Goal: Check status: Check status

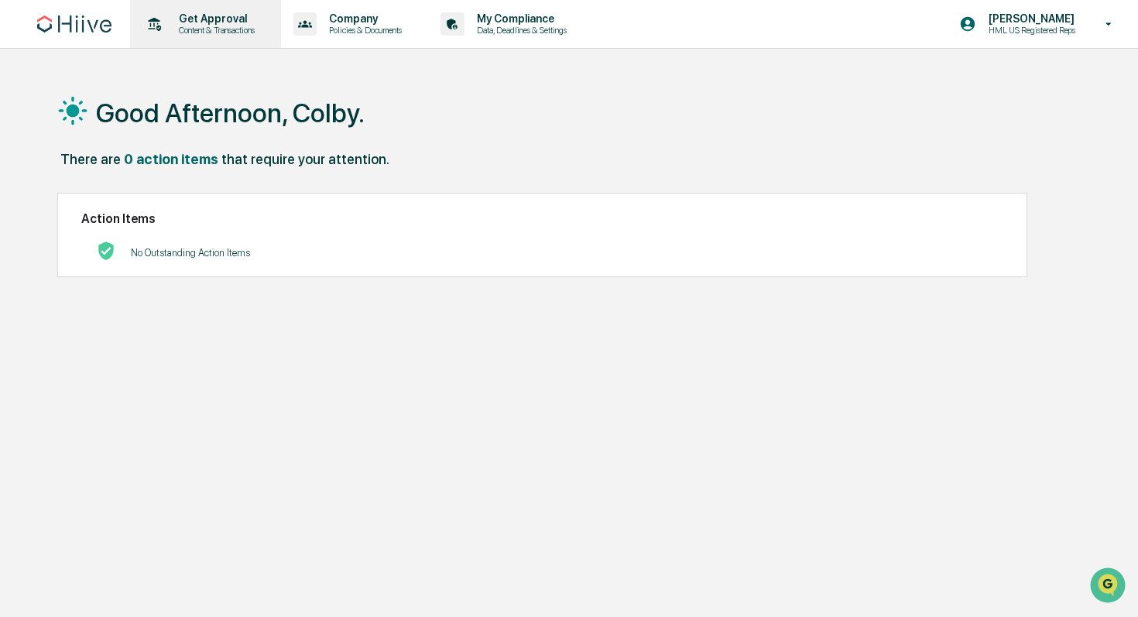
click at [263, 24] on p "Get Approval" at bounding box center [215, 18] width 96 height 12
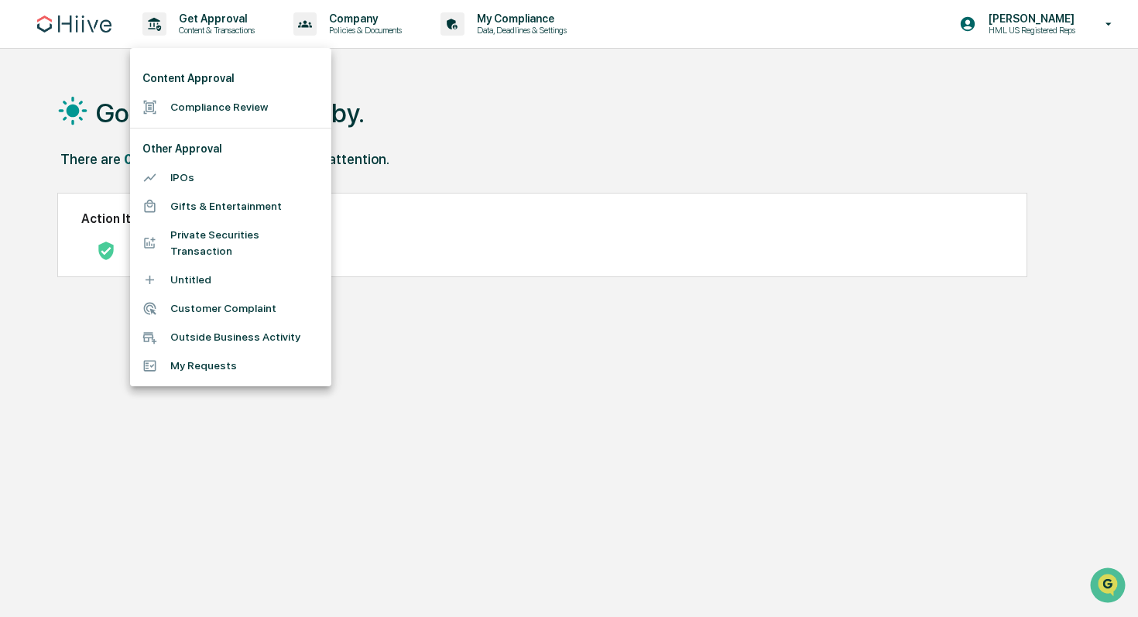
click at [215, 367] on li "My Requests" at bounding box center [230, 366] width 201 height 29
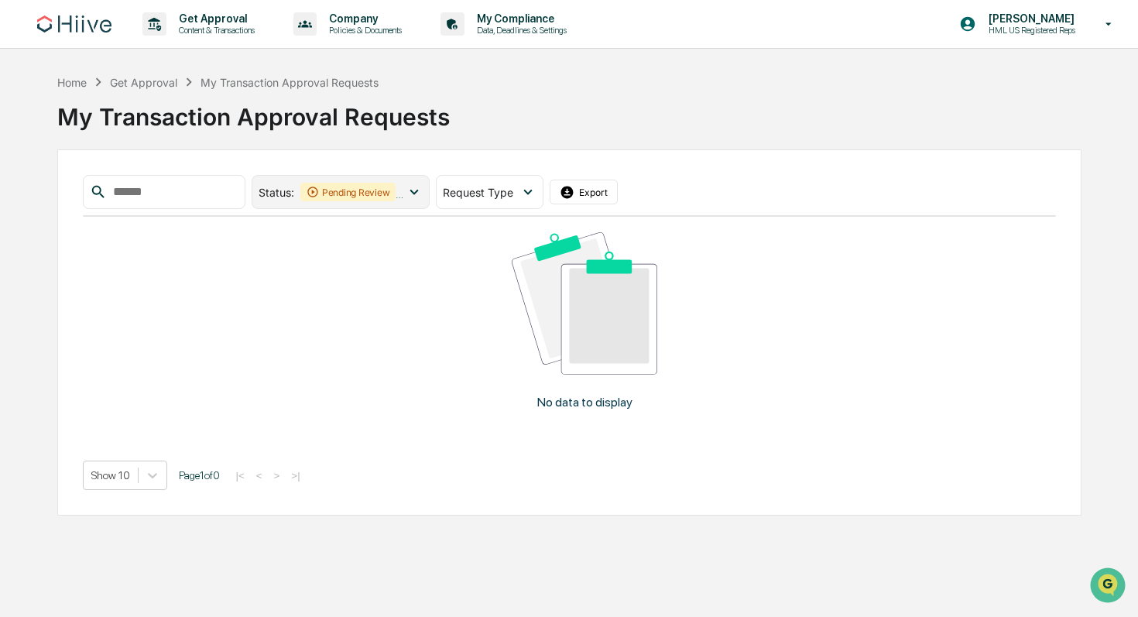
click at [419, 191] on icon at bounding box center [414, 192] width 17 height 17
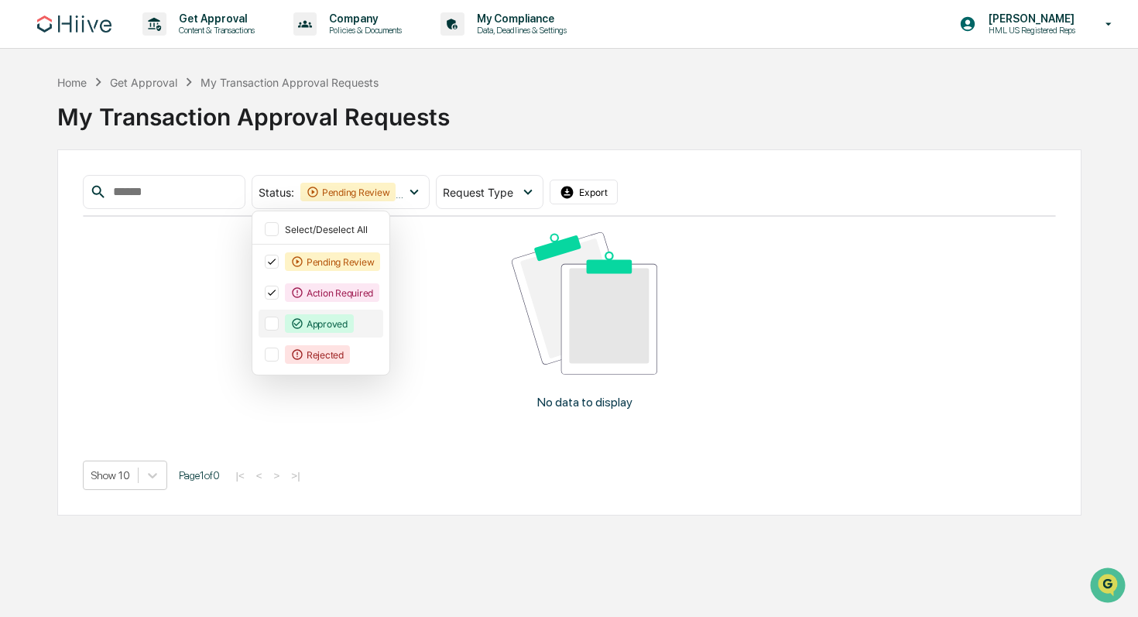
click at [337, 331] on div "Approved" at bounding box center [319, 323] width 69 height 19
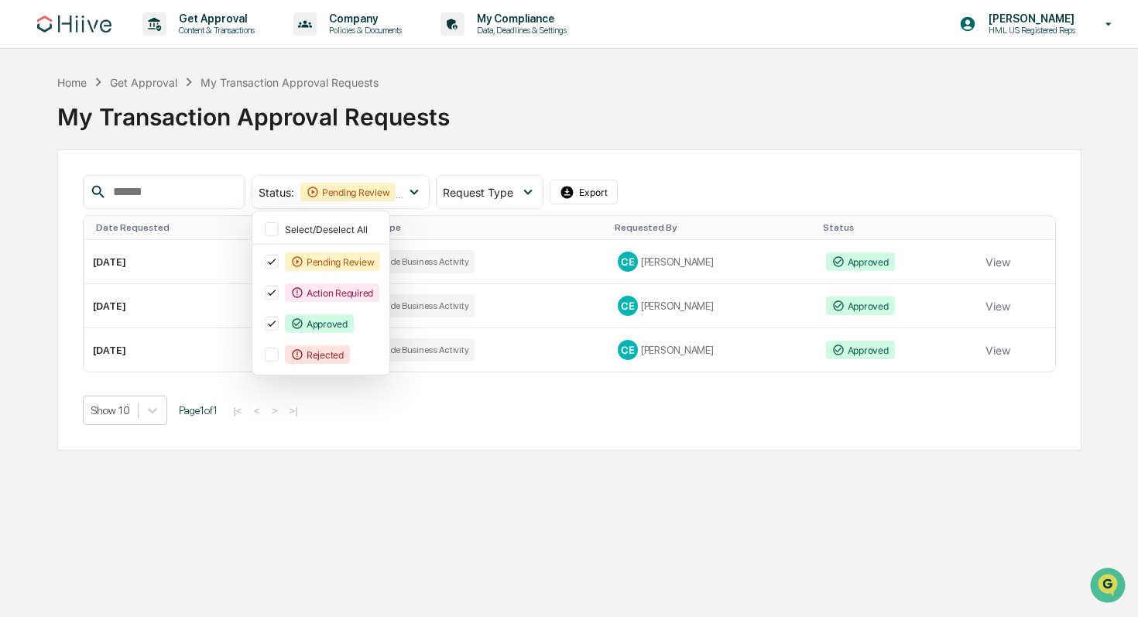
click at [603, 455] on div "Get Approval Content & Transactions Company Policies & Documents My Compliance …" at bounding box center [569, 308] width 1138 height 617
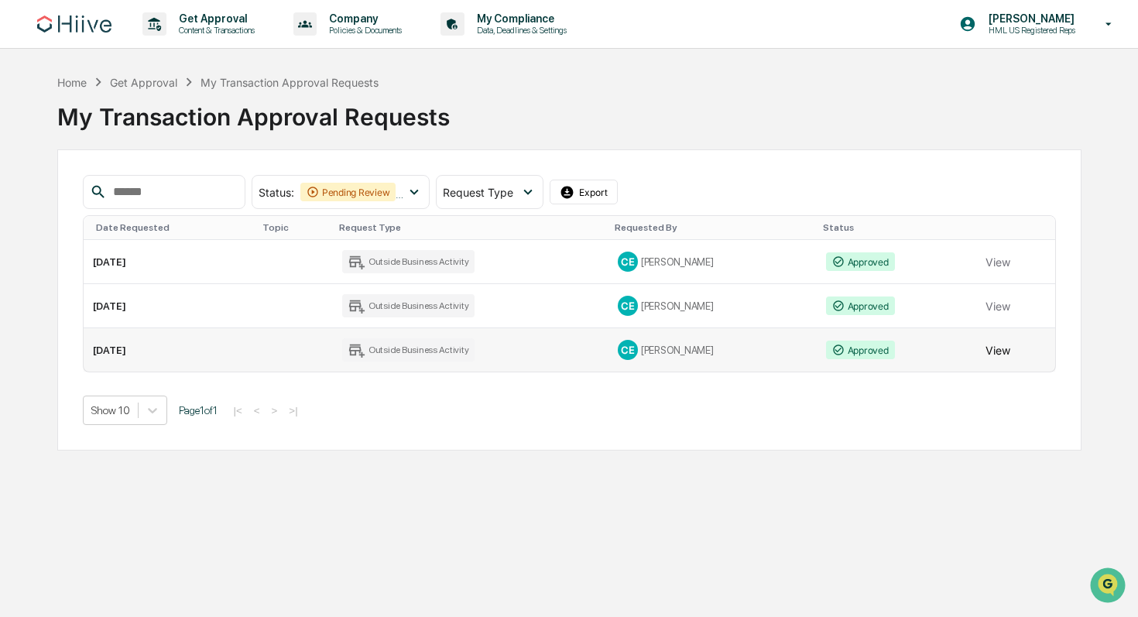
click at [997, 354] on button "View" at bounding box center [998, 350] width 25 height 31
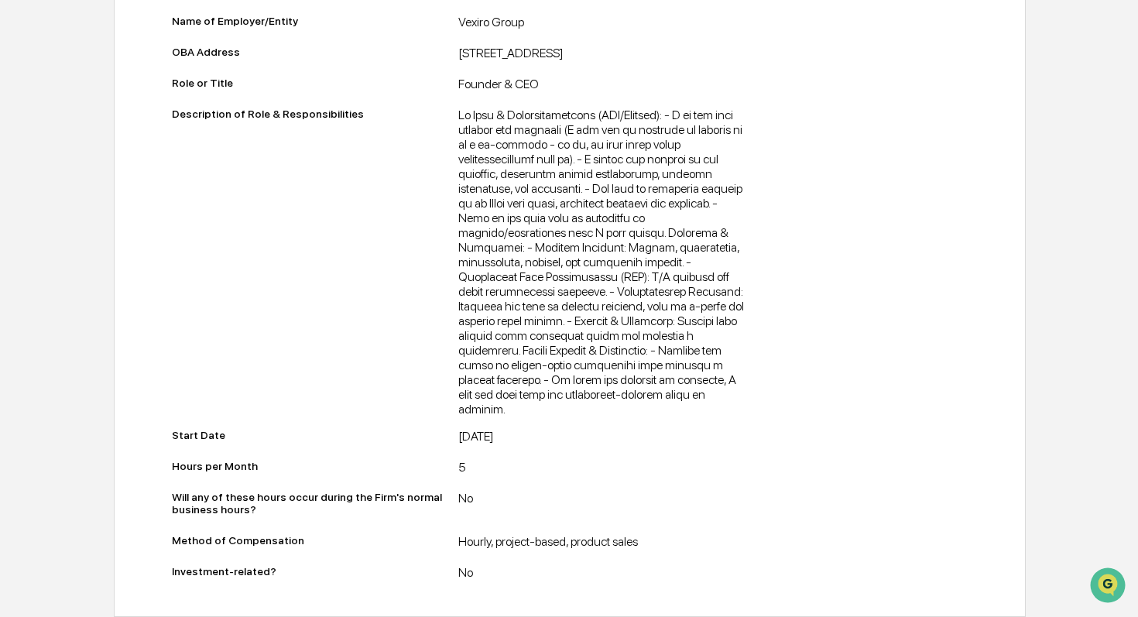
scroll to position [481, 0]
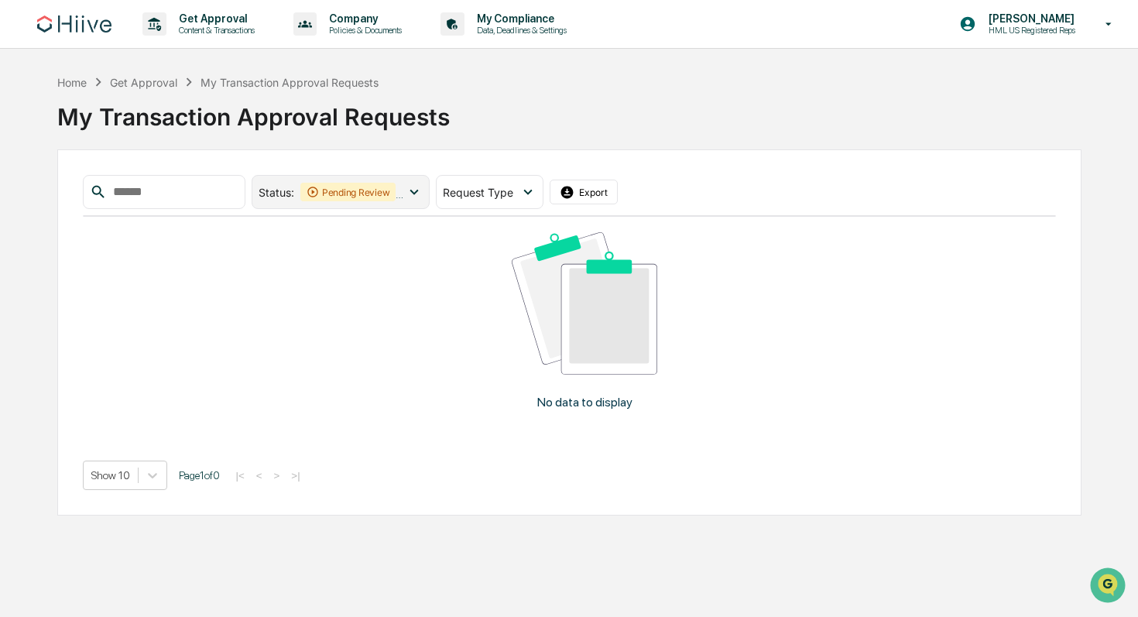
click at [393, 191] on div "Pending Review" at bounding box center [349, 192] width 96 height 19
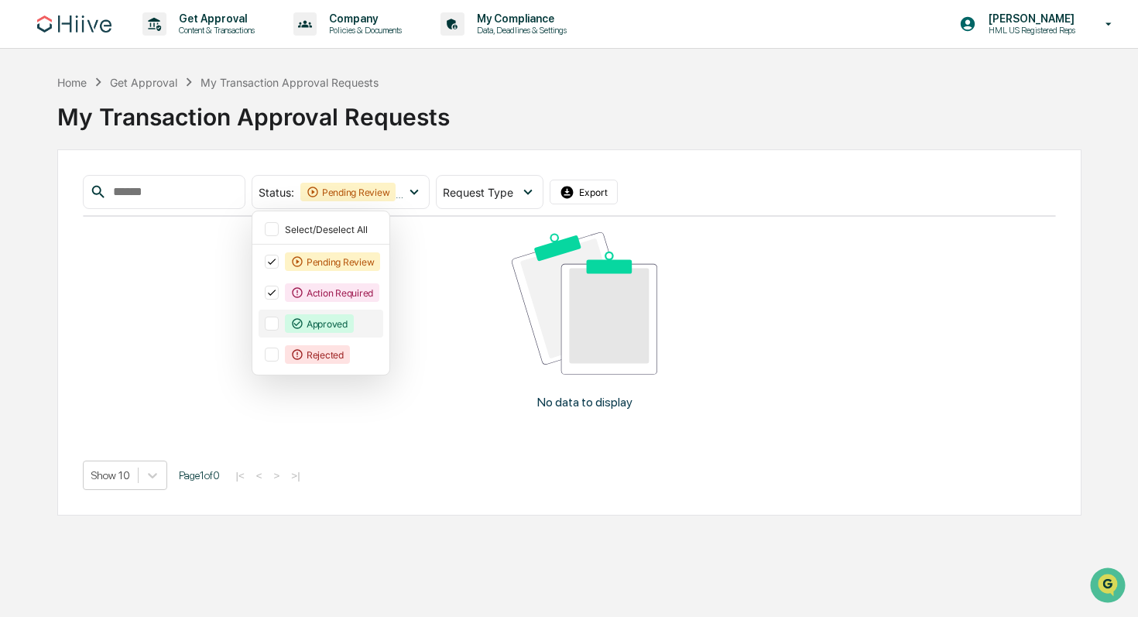
click at [328, 314] on div "Approved" at bounding box center [319, 323] width 69 height 19
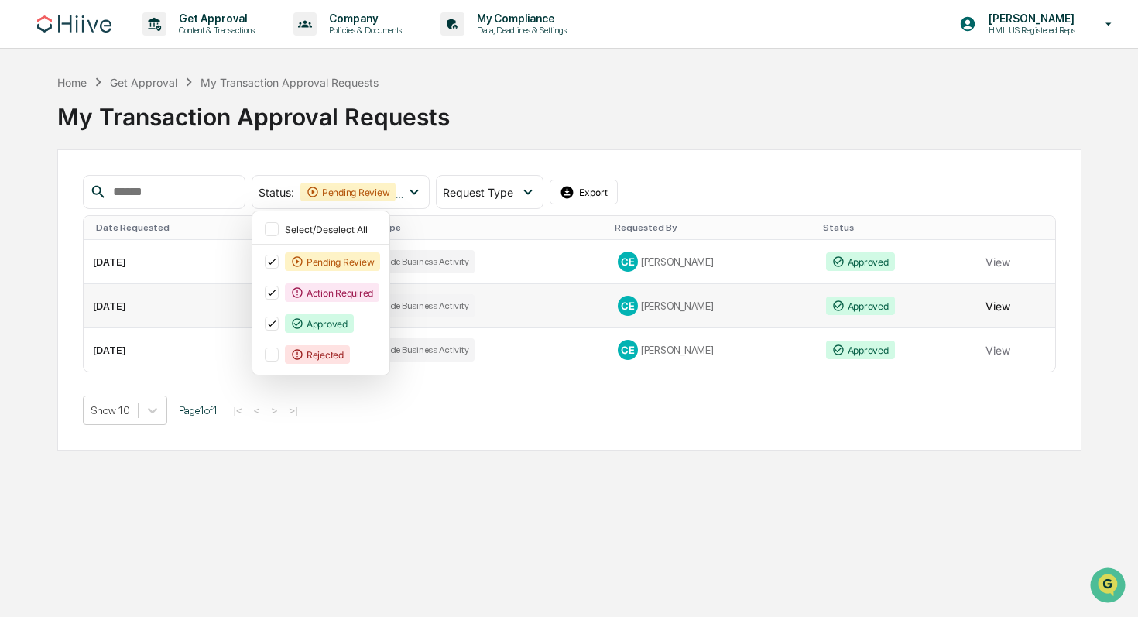
click at [1006, 311] on button "View" at bounding box center [998, 305] width 25 height 31
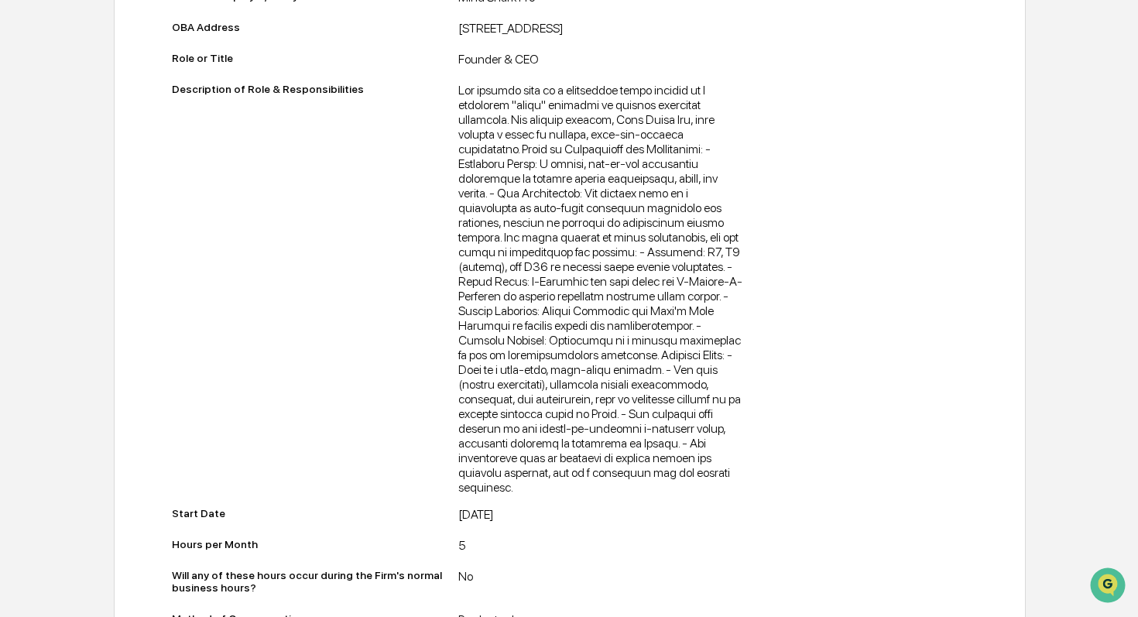
scroll to position [477, 0]
